Goal: Task Accomplishment & Management: Manage account settings

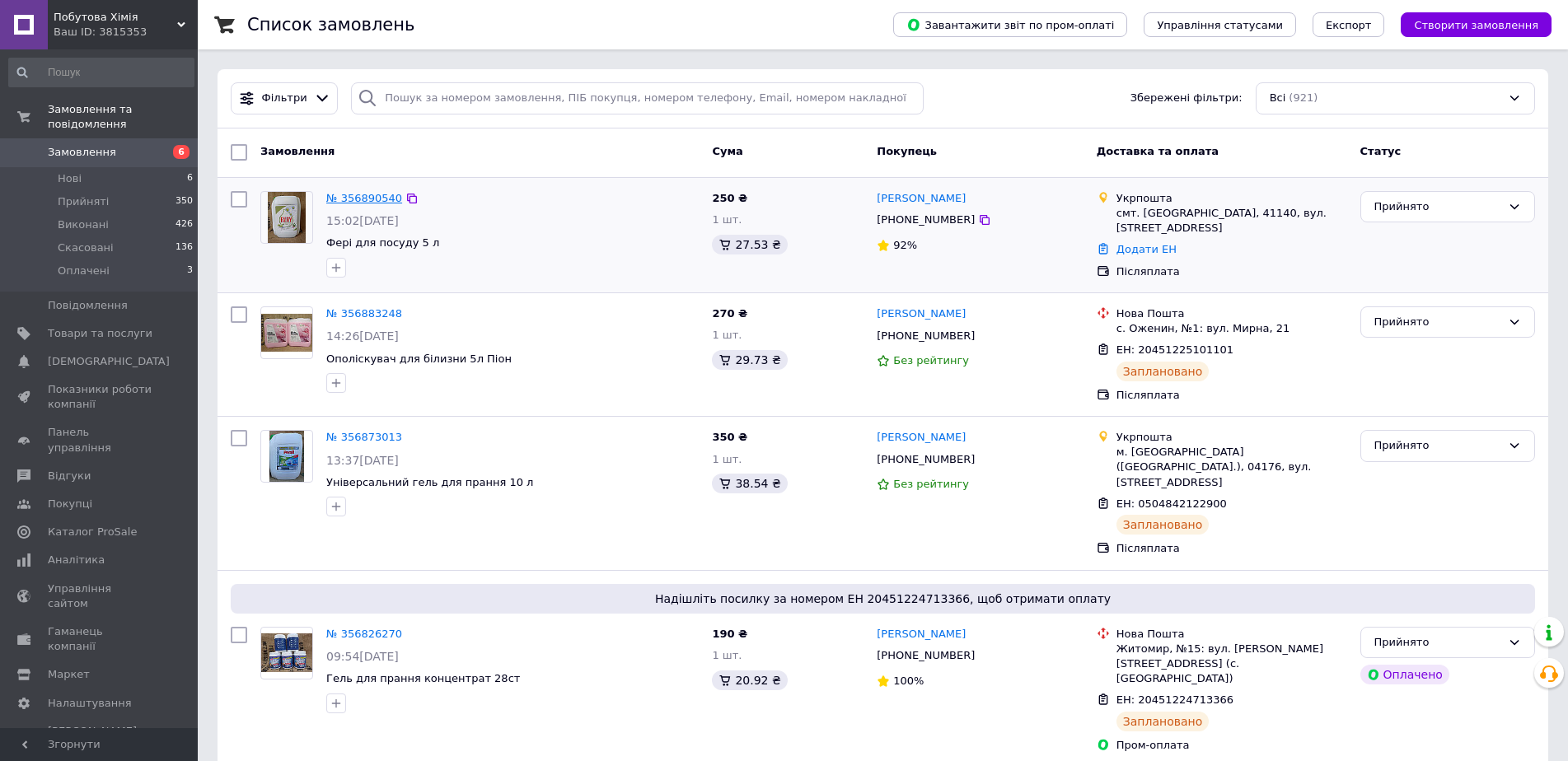
click at [365, 195] on link "№ 356890540" at bounding box center [364, 198] width 76 height 12
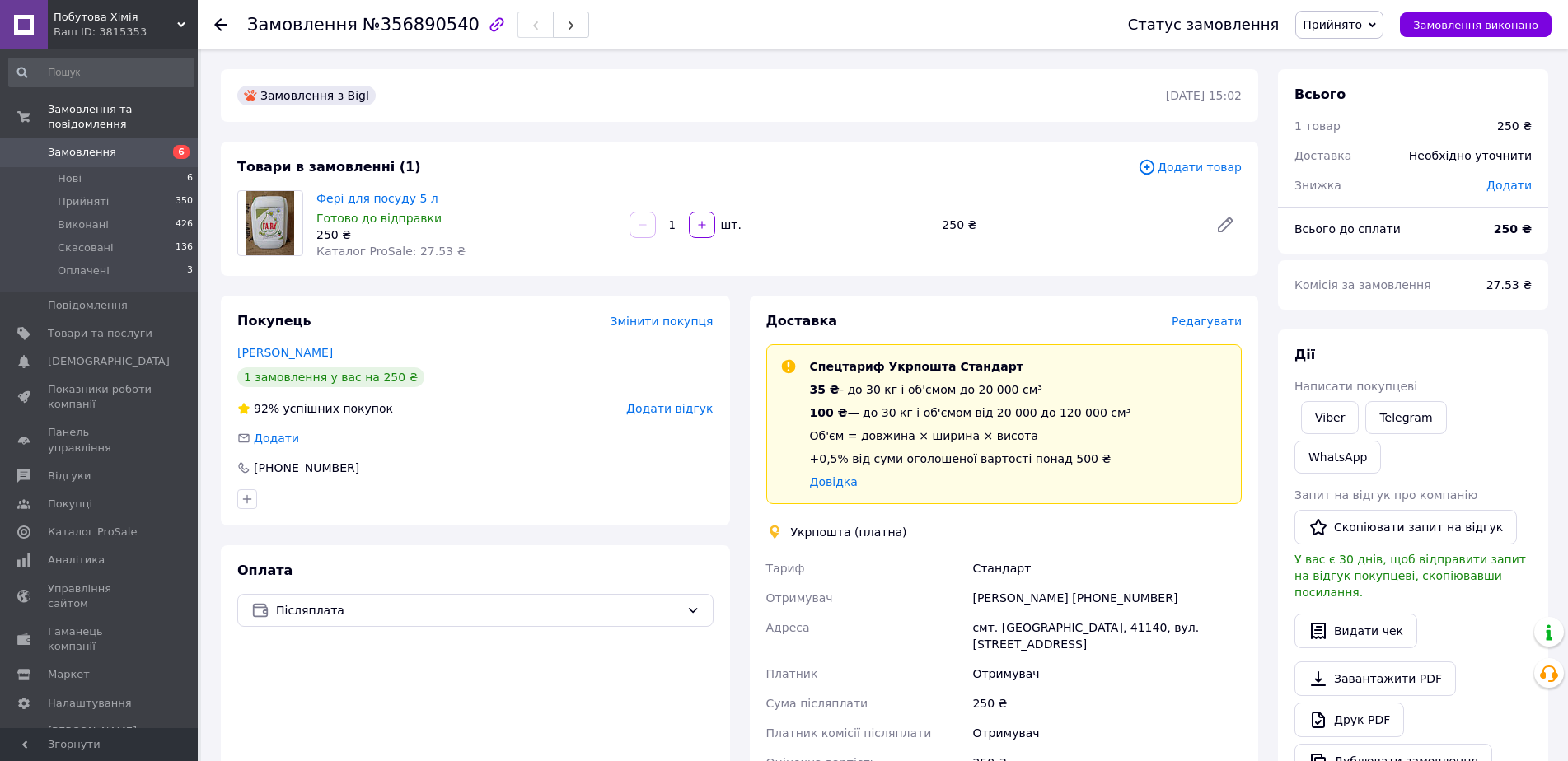
click at [1228, 319] on span "Редагувати" at bounding box center [1206, 321] width 70 height 13
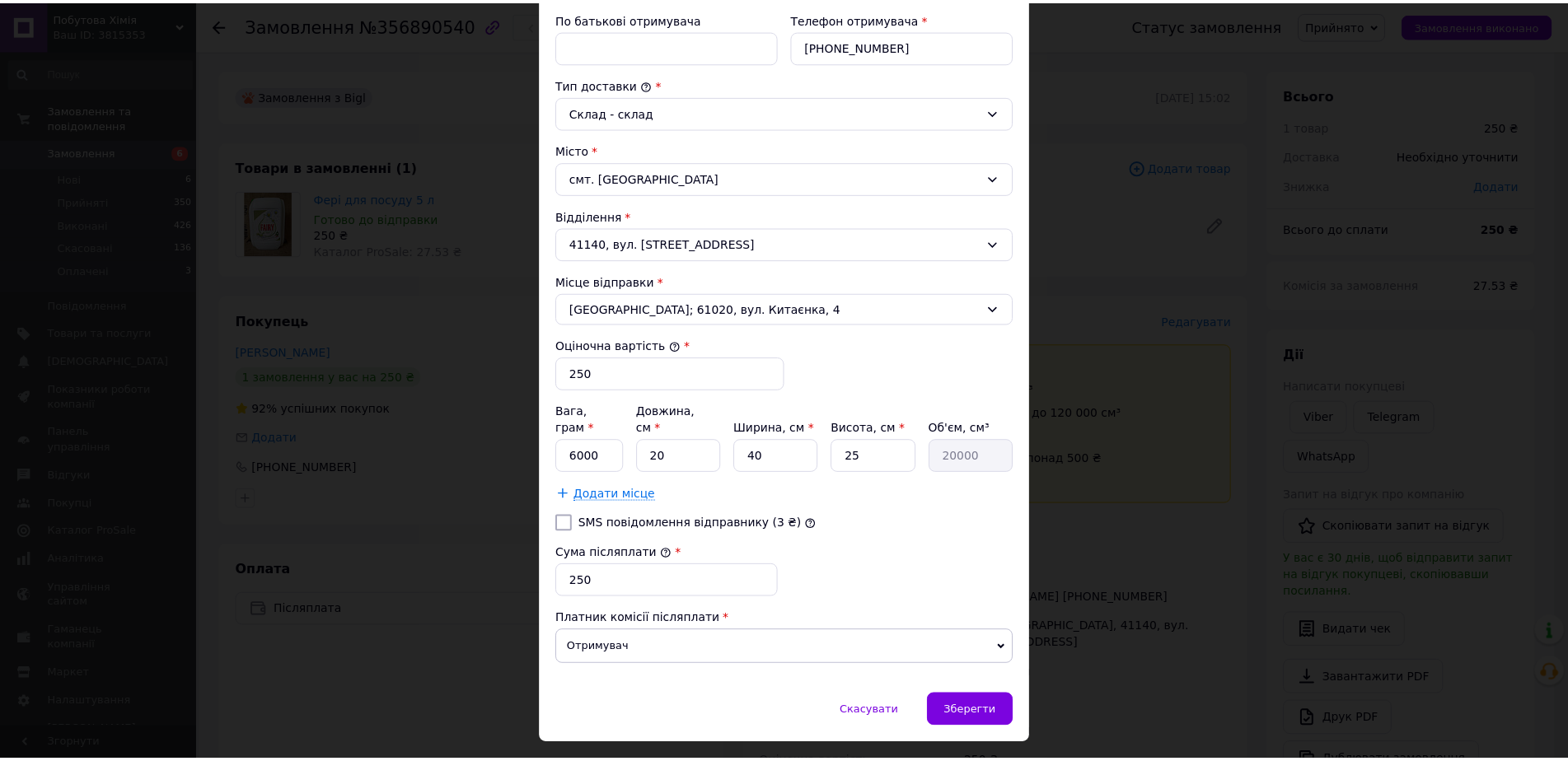
scroll to position [402, 0]
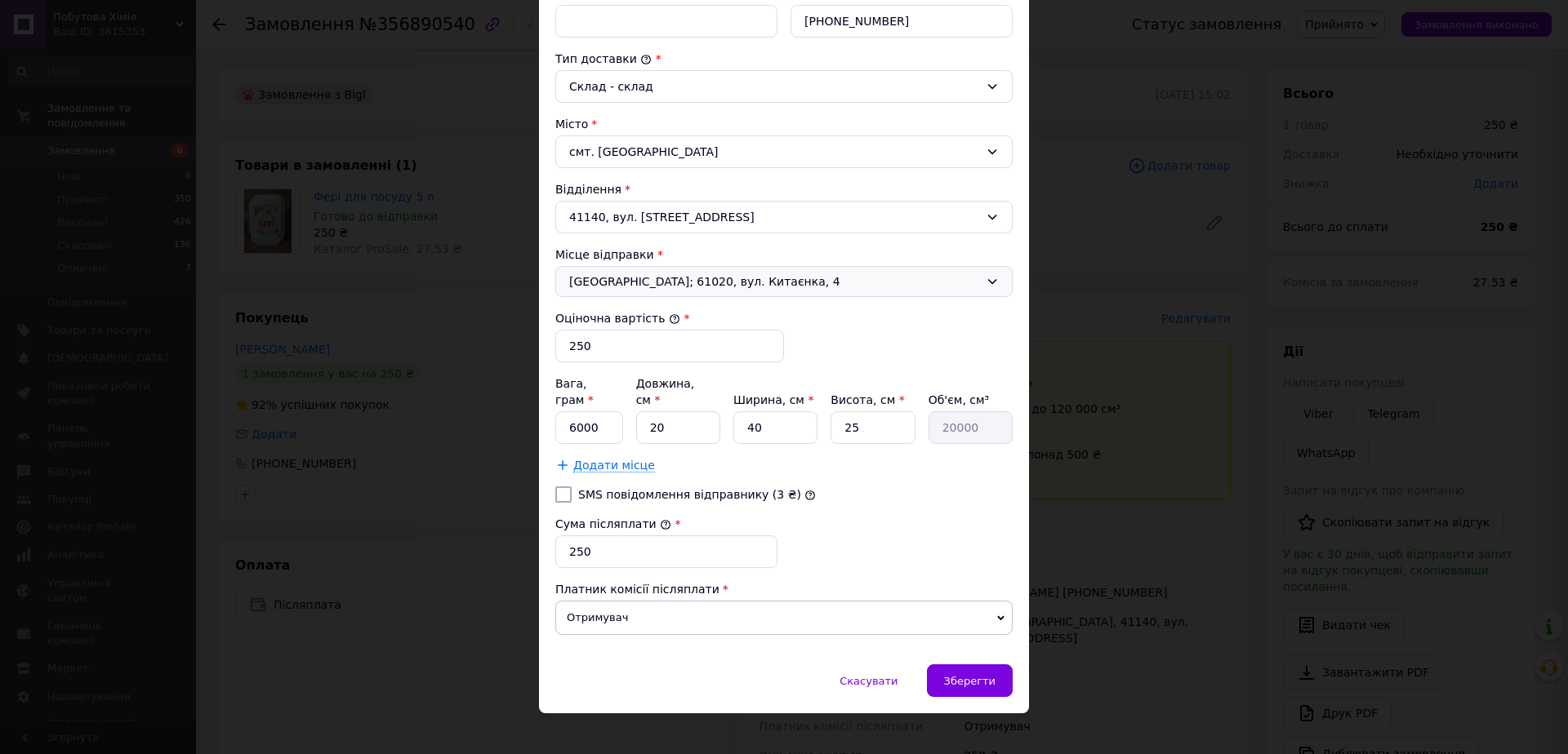
click at [807, 280] on span "[GEOGRAPHIC_DATA]; 61020, вул. Китаєнка, 4" at bounding box center [774, 282] width 410 height 17
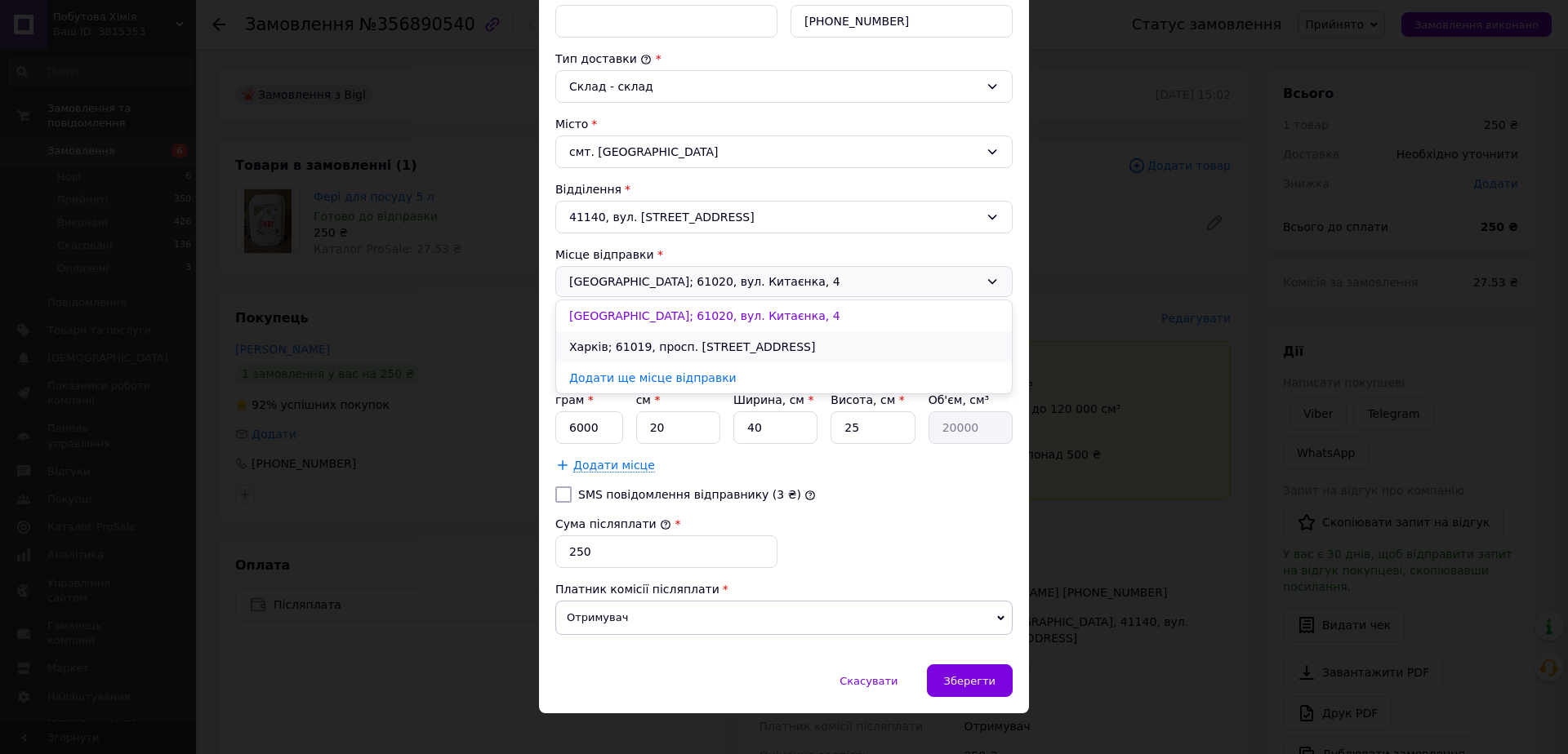
click at [829, 343] on li "Харків; 61019, просп. [STREET_ADDRESS]" at bounding box center [784, 347] width 456 height 31
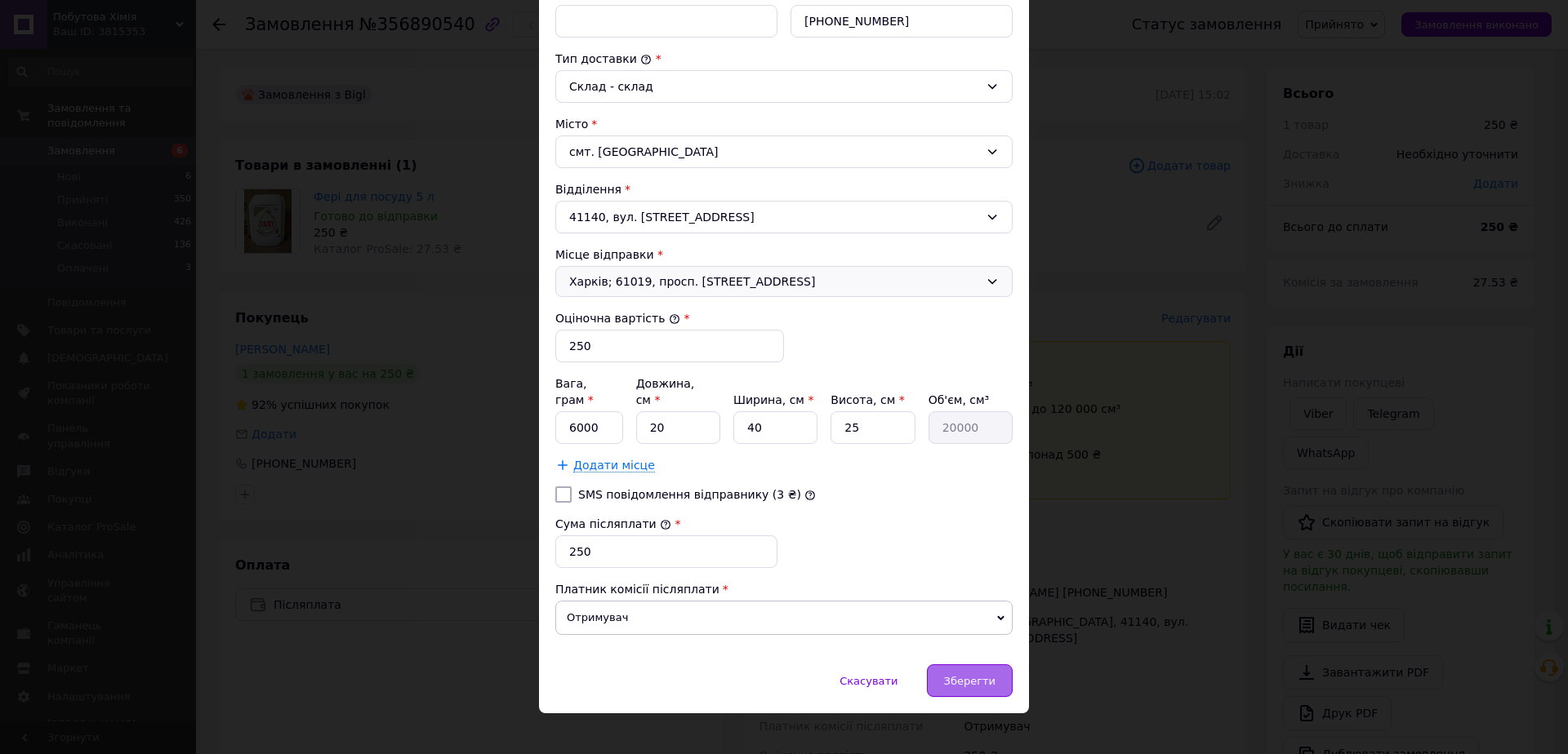
click at [983, 675] on span "Зберегти" at bounding box center [969, 681] width 51 height 12
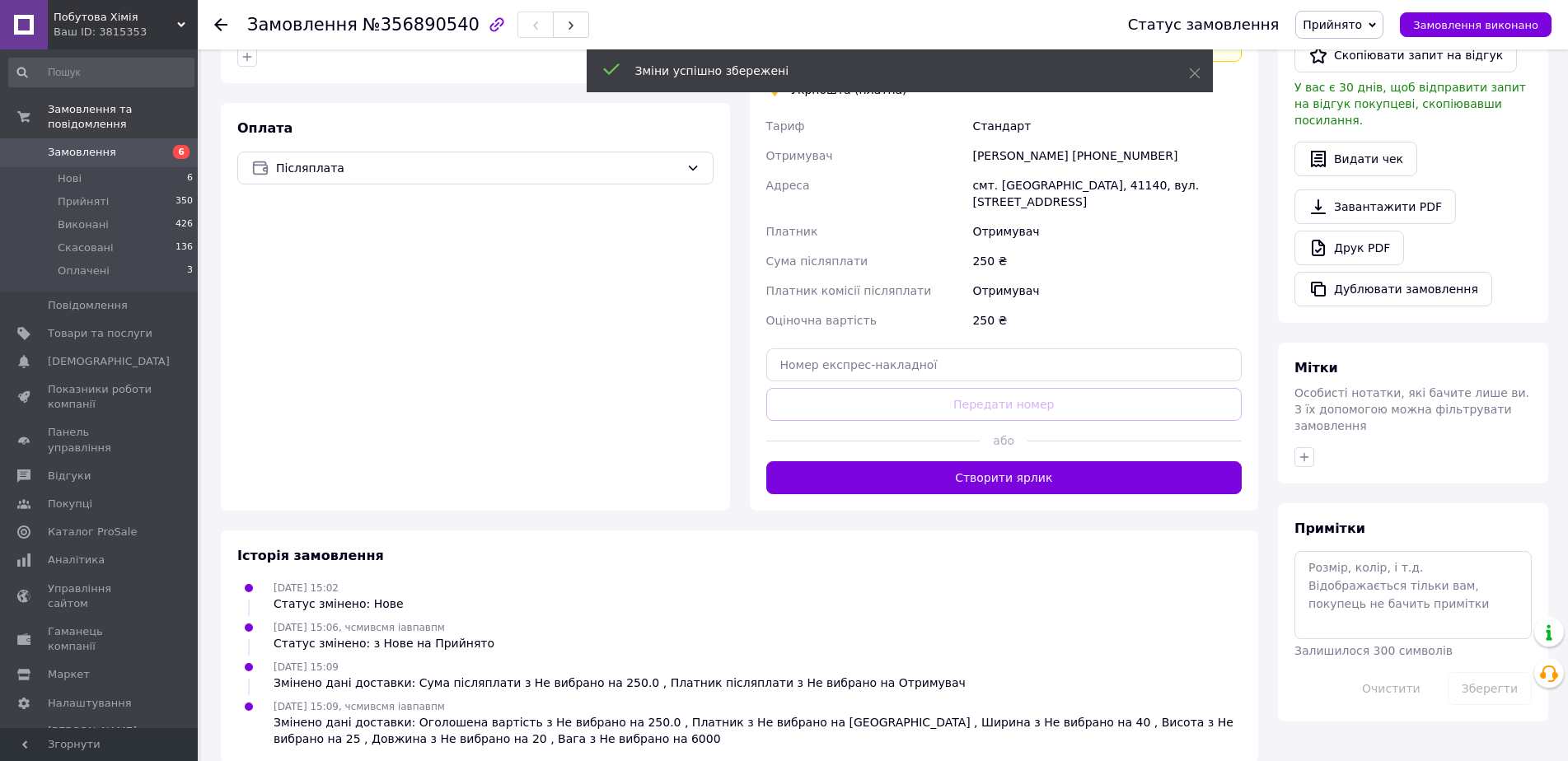
scroll to position [448, 0]
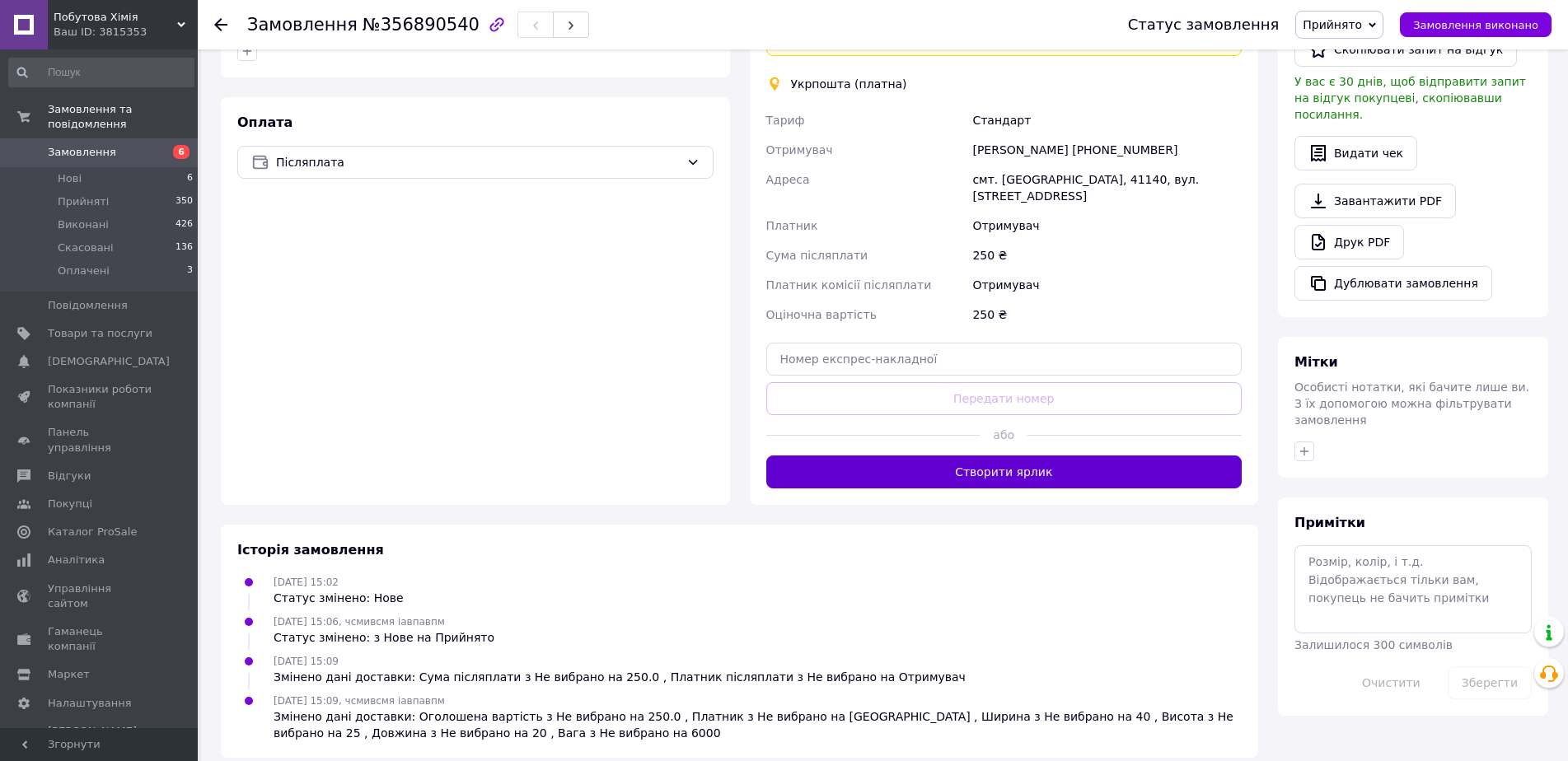
click at [1001, 461] on button "Створити ярлик" at bounding box center [1004, 471] width 476 height 33
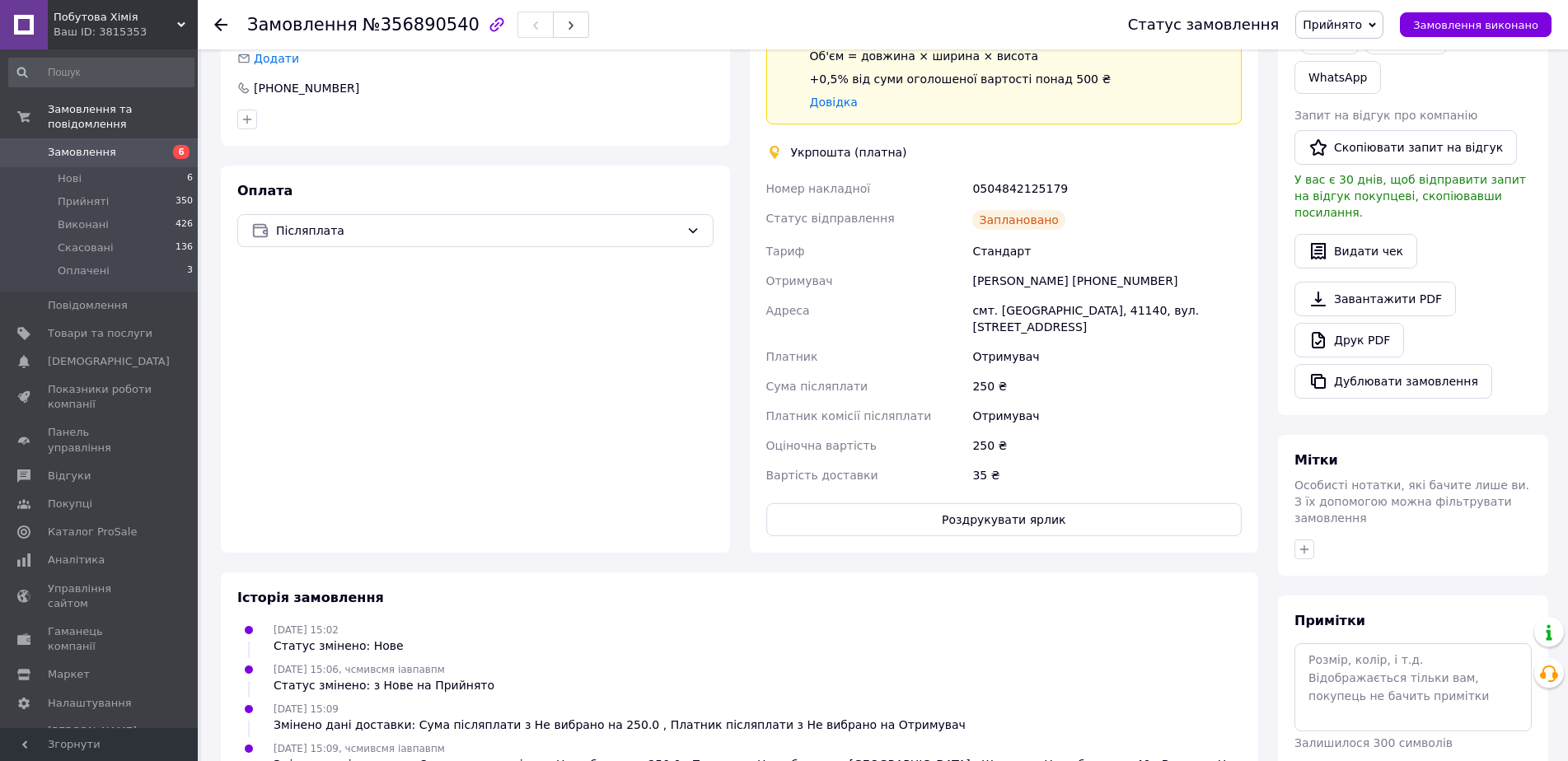
scroll to position [427, 0]
